Goal: Information Seeking & Learning: Learn about a topic

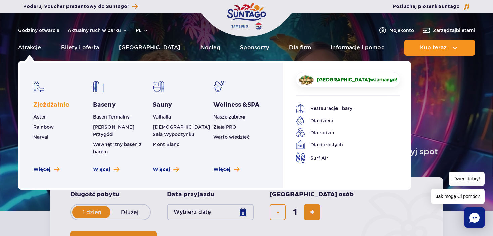
click at [57, 103] on link "Zjeżdżalnie" at bounding box center [51, 105] width 36 height 8
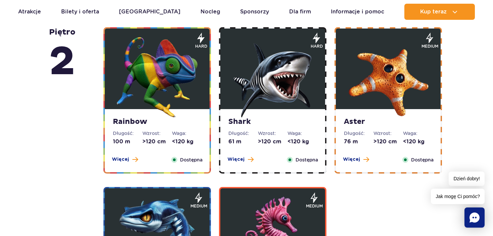
scroll to position [1175, 0]
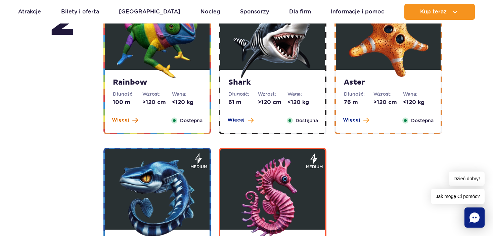
click at [123, 117] on span "Więcej" at bounding box center [120, 120] width 17 height 7
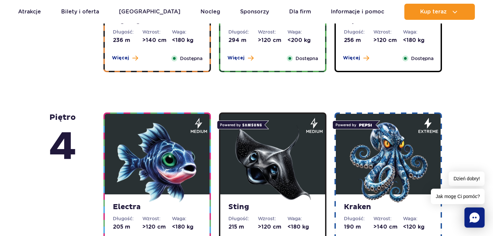
scroll to position [545, 0]
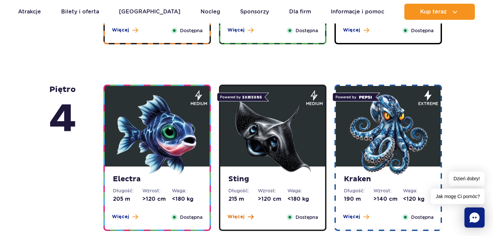
click at [236, 214] on span "Więcej" at bounding box center [235, 216] width 17 height 7
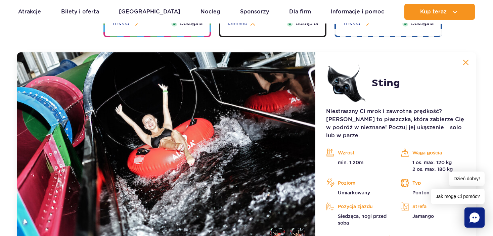
scroll to position [750, 0]
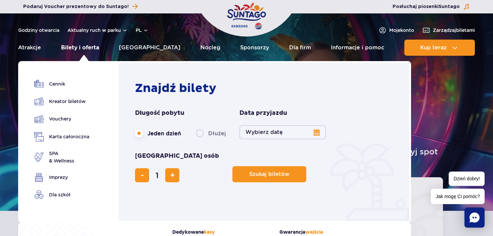
click at [83, 50] on link "Bilety i oferta" at bounding box center [80, 48] width 38 height 16
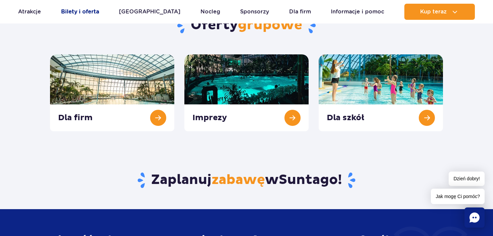
scroll to position [168, 0]
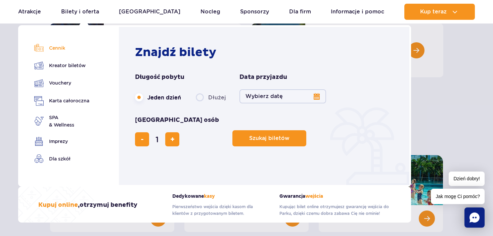
click at [59, 47] on link "Cennik" at bounding box center [61, 47] width 55 height 9
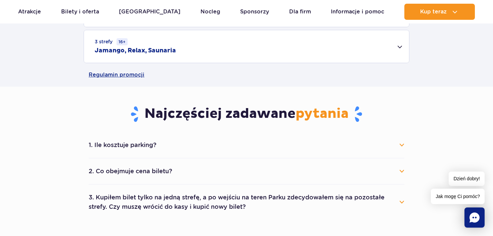
scroll to position [336, 0]
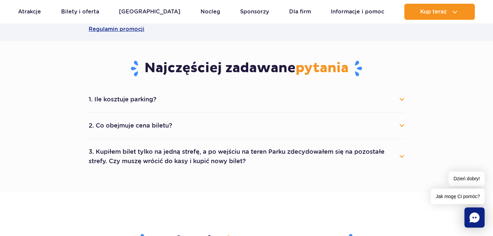
click at [398, 105] on button "1. Ile kosztuje parking?" at bounding box center [246, 99] width 315 height 15
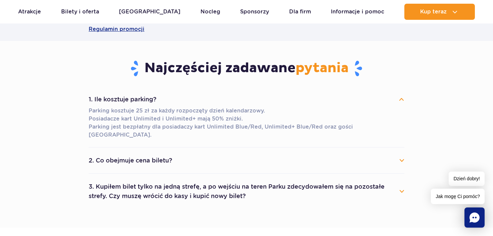
click at [402, 183] on button "3. Kupiłem bilet tylko na jedną strefę, a po wejściu na teren Parku zdecydowałe…" at bounding box center [246, 191] width 315 height 24
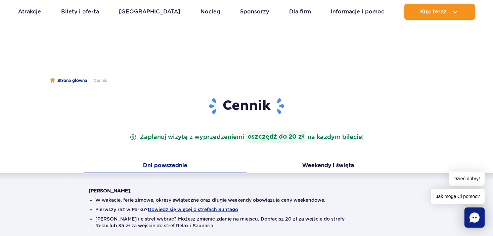
scroll to position [0, 0]
